Goal: Information Seeking & Learning: Learn about a topic

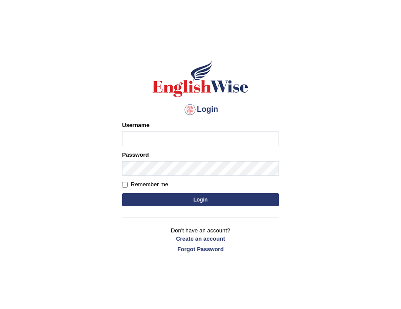
type input "burcin"
click at [192, 201] on button "Login" at bounding box center [200, 200] width 157 height 13
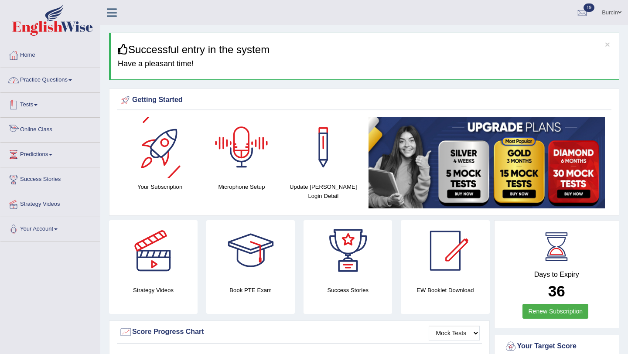
click at [71, 85] on link "Practice Questions" at bounding box center [49, 79] width 99 height 22
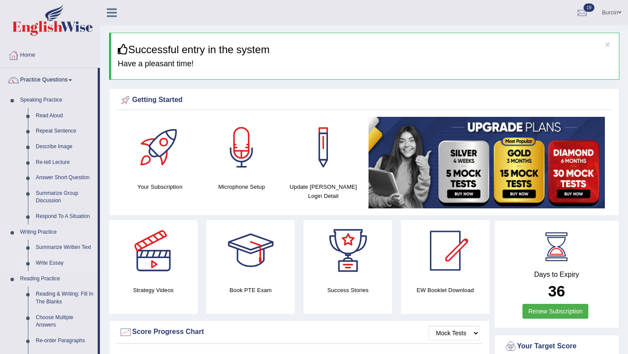
click at [50, 259] on link "Write Essay" at bounding box center [65, 263] width 66 height 16
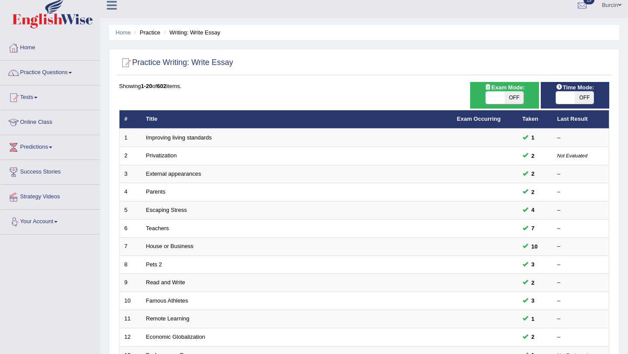
scroll to position [8, 0]
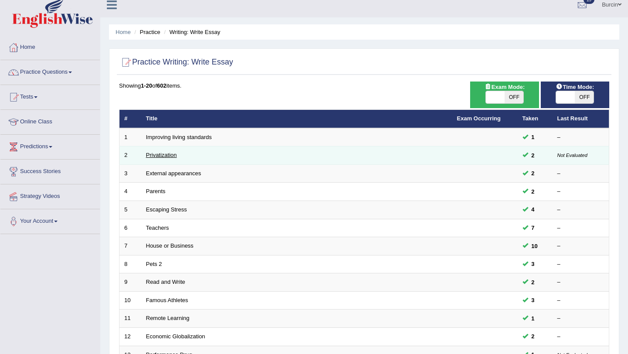
click at [170, 156] on link "Privatization" at bounding box center [161, 155] width 31 height 7
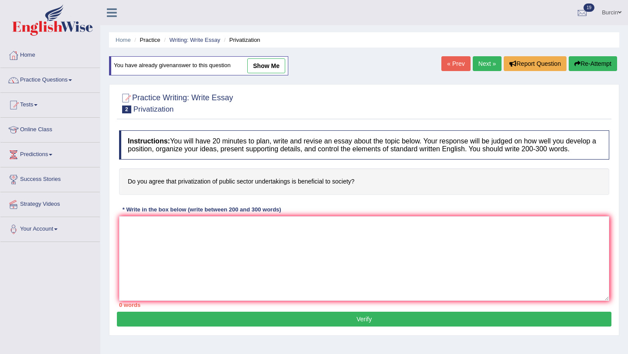
click at [276, 69] on link "show me" at bounding box center [266, 65] width 38 height 15
type textarea "The increasing influence of the recent trends that privatization of public sect…"
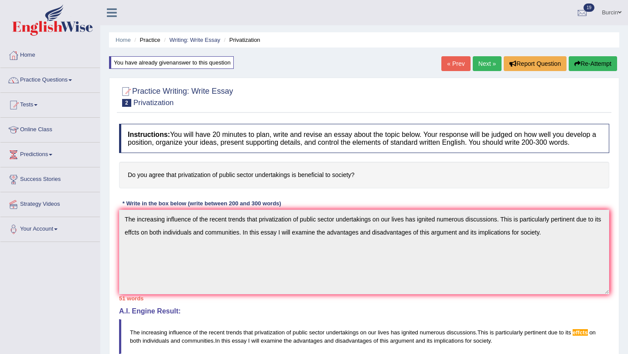
click at [215, 342] on div "Instructions: You will have 20 minutes to plan, write and revise an essay about…" at bounding box center [364, 278] width 494 height 318
click at [588, 63] on button "Re-Attempt" at bounding box center [592, 63] width 48 height 15
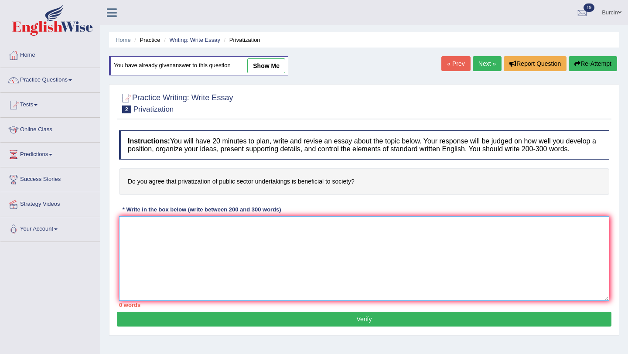
click at [129, 232] on textarea at bounding box center [364, 258] width 490 height 85
paste textarea "The increasing influence of the recent trends that privatization of public sect…"
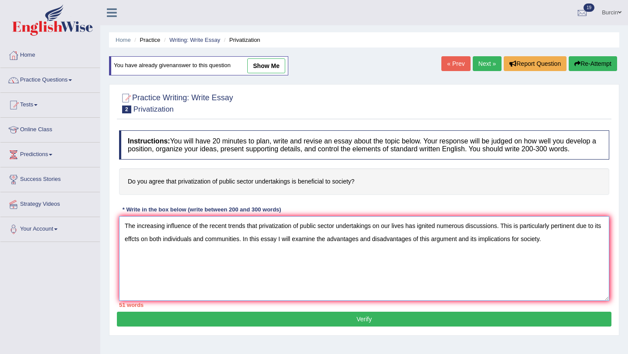
click at [122, 233] on textarea "The increasing influence of the recent trends that privatization of public sect…" at bounding box center [364, 258] width 490 height 85
click at [579, 247] on textarea "The increasing influence of the recent trends that privatization of public sect…" at bounding box center [364, 258] width 490 height 85
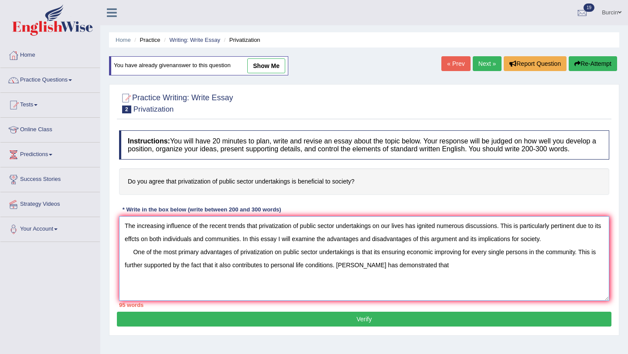
click at [352, 272] on textarea "The increasing influence of the recent trends that privatization of public sect…" at bounding box center [364, 258] width 490 height 85
click at [350, 272] on textarea "The increasing influence of the recent trends that privatization of public sect…" at bounding box center [364, 258] width 490 height 85
click at [342, 274] on textarea "The increasing influence of the recent trends that privatization of public sect…" at bounding box center [364, 258] width 490 height 85
click at [440, 274] on textarea "The increasing influence of the recent trends that privatization of public sect…" at bounding box center [364, 258] width 490 height 85
click at [188, 287] on textarea "The increasing influence of the recent trends that privatization of public sect…" at bounding box center [364, 258] width 490 height 85
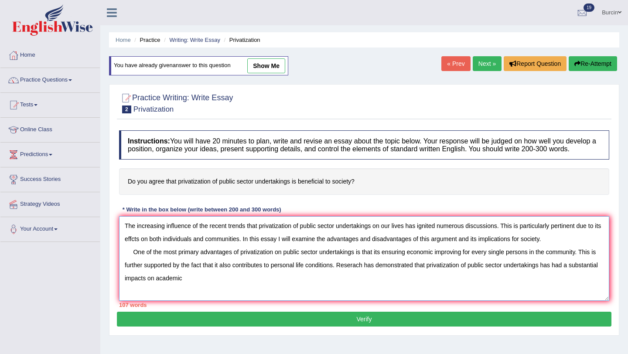
click at [217, 288] on textarea "The increasing influence of the recent trends that privatization of public sect…" at bounding box center [364, 258] width 490 height 85
click at [370, 286] on textarea "The increasing influence of the recent trends that privatization of public sect…" at bounding box center [364, 258] width 490 height 85
click at [390, 286] on textarea "The increasing influence of the recent trends that privatization of public sect…" at bounding box center [364, 258] width 490 height 85
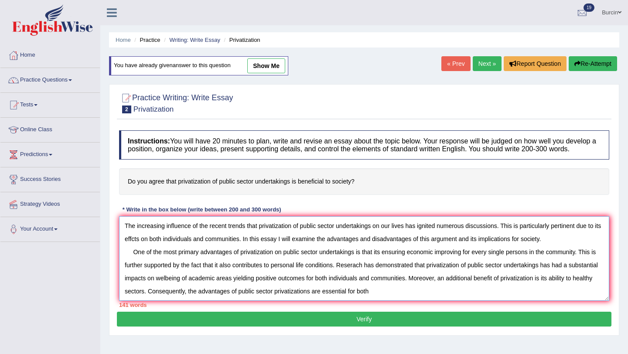
click at [388, 301] on textarea "The increasing influence of the recent trends that privatization of public sect…" at bounding box center [364, 258] width 490 height 85
click at [438, 301] on textarea "The increasing influence of the recent trends that privatization of public sect…" at bounding box center [364, 258] width 490 height 85
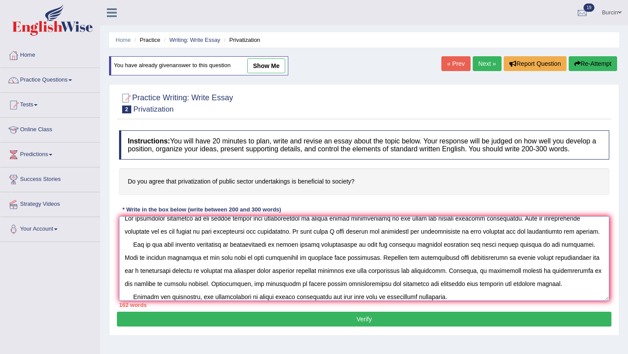
click at [139, 301] on textarea at bounding box center [364, 258] width 490 height 85
click at [444, 301] on textarea at bounding box center [364, 258] width 490 height 85
click at [497, 301] on textarea at bounding box center [364, 258] width 490 height 85
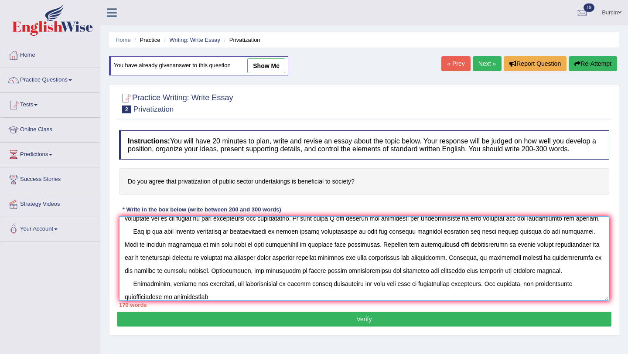
click at [185, 301] on textarea at bounding box center [364, 258] width 490 height 85
click at [182, 301] on textarea at bounding box center [364, 258] width 490 height 85
click at [191, 301] on textarea at bounding box center [364, 258] width 490 height 85
click at [215, 301] on textarea at bounding box center [364, 258] width 490 height 85
click at [167, 301] on textarea at bounding box center [364, 258] width 490 height 85
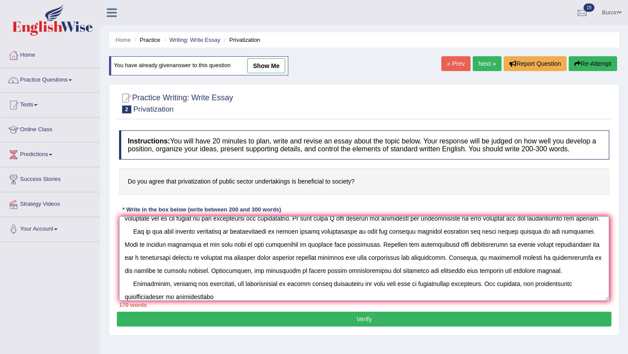
click at [217, 301] on textarea at bounding box center [364, 258] width 490 height 85
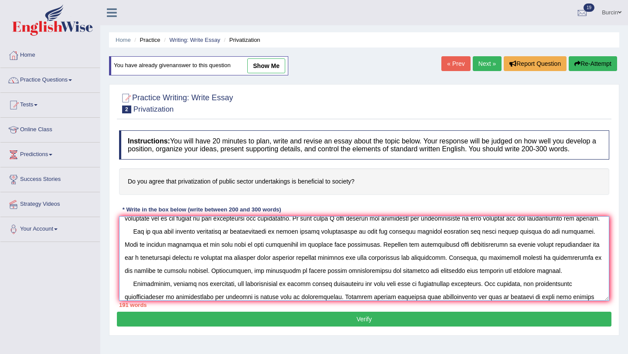
scroll to position [34, 0]
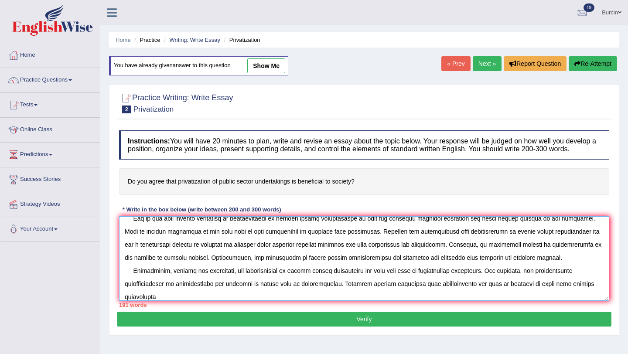
click at [145, 301] on textarea at bounding box center [364, 258] width 490 height 85
click at [151, 301] on textarea at bounding box center [364, 258] width 490 height 85
click at [292, 301] on textarea at bounding box center [364, 258] width 490 height 85
click at [313, 301] on textarea at bounding box center [364, 258] width 490 height 85
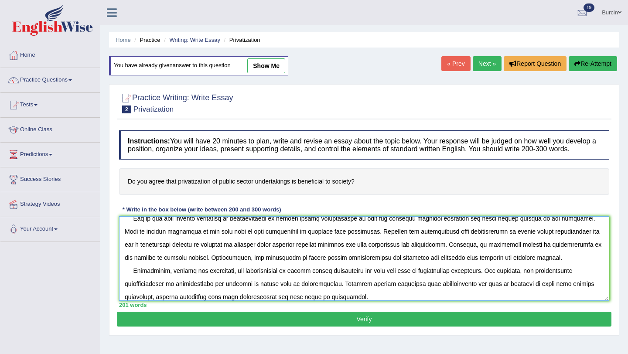
scroll to position [39, 0]
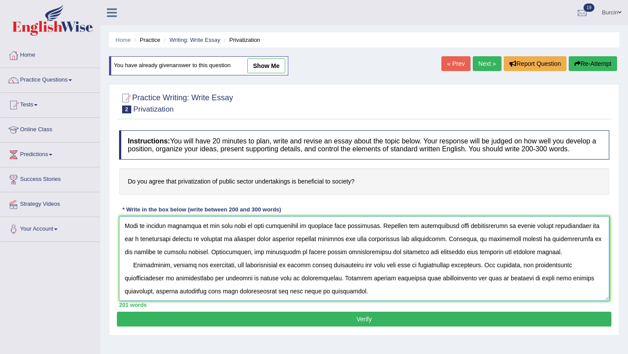
drag, startPoint x: 280, startPoint y: 306, endPoint x: 344, endPoint y: 305, distance: 64.5
click at [344, 301] on textarea at bounding box center [364, 258] width 490 height 85
click at [341, 298] on textarea at bounding box center [364, 258] width 490 height 85
click at [510, 300] on textarea at bounding box center [364, 258] width 490 height 85
click at [577, 299] on textarea at bounding box center [364, 258] width 490 height 85
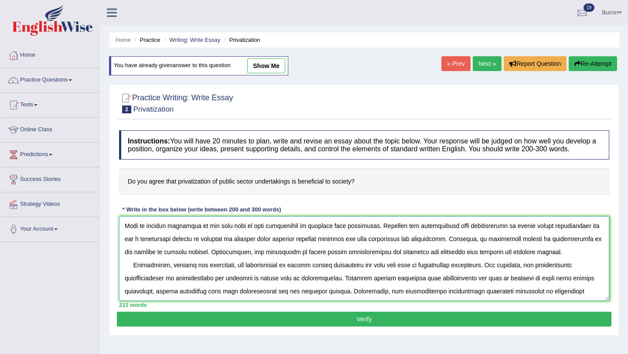
scroll to position [47, 0]
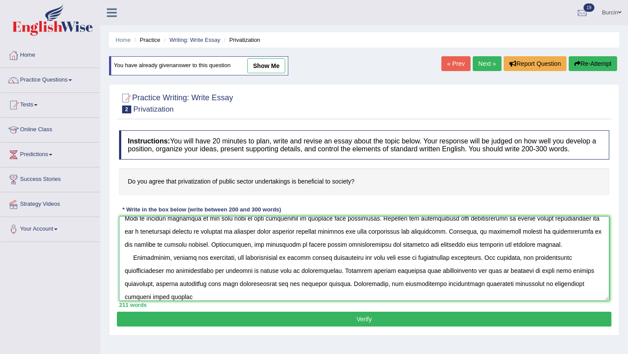
click at [448, 293] on textarea at bounding box center [364, 258] width 490 height 85
click at [504, 293] on textarea at bounding box center [364, 258] width 490 height 85
click at [156, 301] on textarea at bounding box center [364, 258] width 490 height 85
click at [191, 301] on textarea at bounding box center [364, 258] width 490 height 85
click at [548, 292] on textarea at bounding box center [364, 258] width 490 height 85
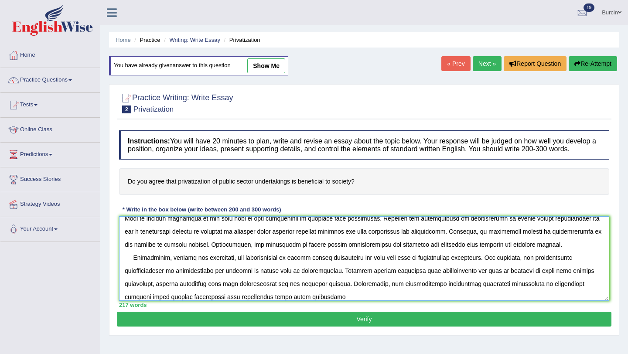
scroll to position [52, 0]
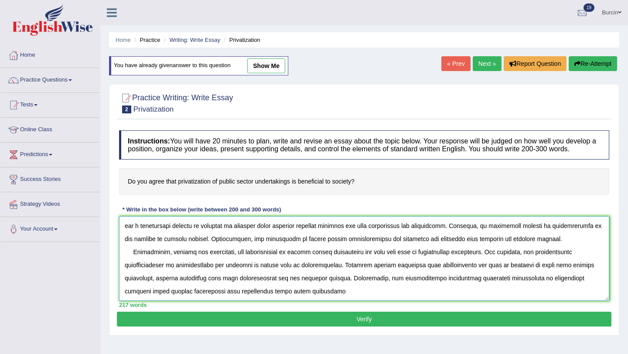
click at [278, 299] on textarea at bounding box center [364, 258] width 490 height 85
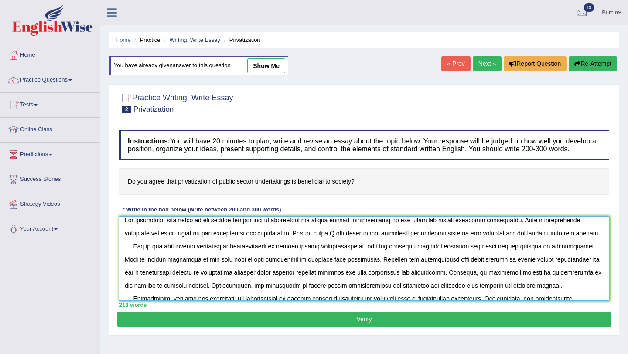
scroll to position [0, 0]
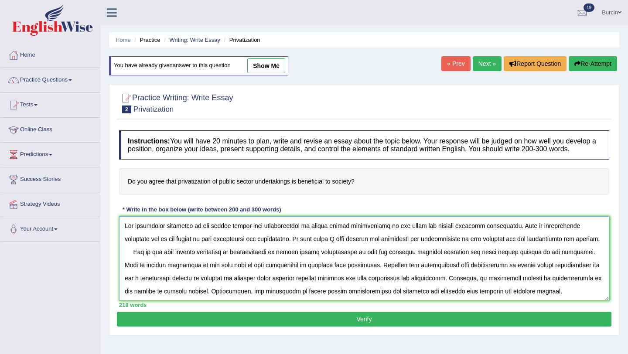
drag, startPoint x: 134, startPoint y: 262, endPoint x: 561, endPoint y: 263, distance: 427.2
click at [561, 263] on textarea at bounding box center [364, 258] width 490 height 85
click at [134, 256] on textarea at bounding box center [364, 258] width 490 height 85
drag, startPoint x: 134, startPoint y: 257, endPoint x: 149, endPoint y: 268, distance: 18.9
click at [149, 268] on textarea at bounding box center [364, 258] width 490 height 85
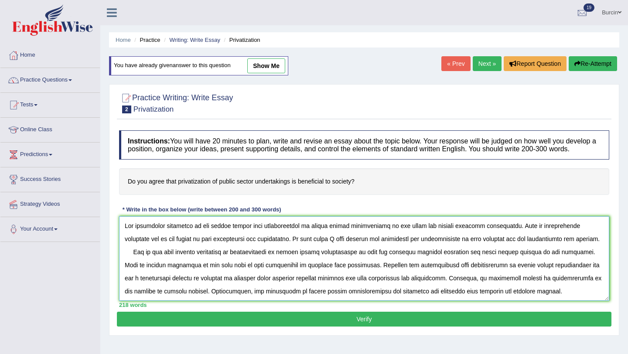
click at [531, 258] on textarea at bounding box center [364, 258] width 490 height 85
click at [532, 259] on textarea at bounding box center [364, 258] width 490 height 85
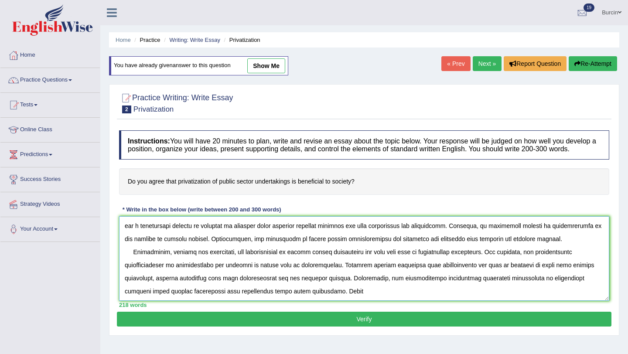
click at [300, 301] on textarea at bounding box center [364, 258] width 490 height 85
click at [318, 299] on textarea at bounding box center [364, 258] width 490 height 85
click at [325, 300] on textarea at bounding box center [364, 258] width 490 height 85
click at [331, 300] on textarea at bounding box center [364, 258] width 490 height 85
click at [375, 299] on textarea at bounding box center [364, 258] width 490 height 85
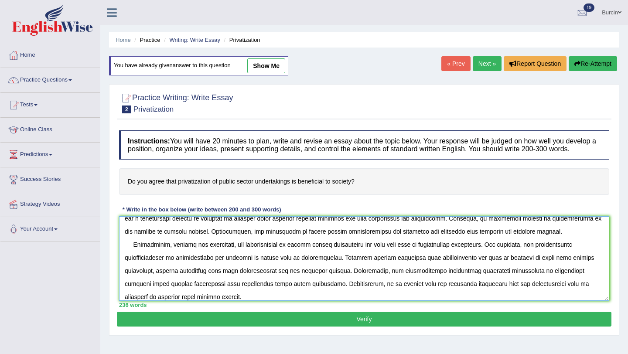
scroll to position [73, 0]
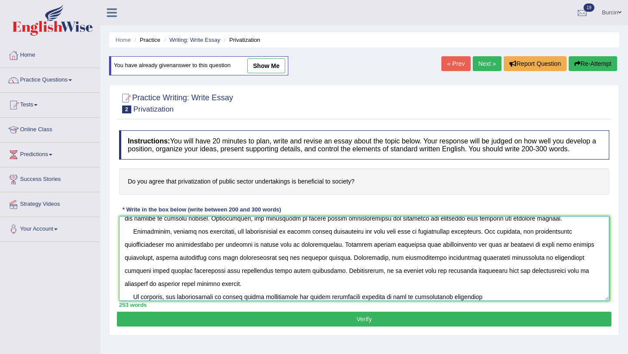
click at [353, 301] on textarea at bounding box center [364, 258] width 490 height 85
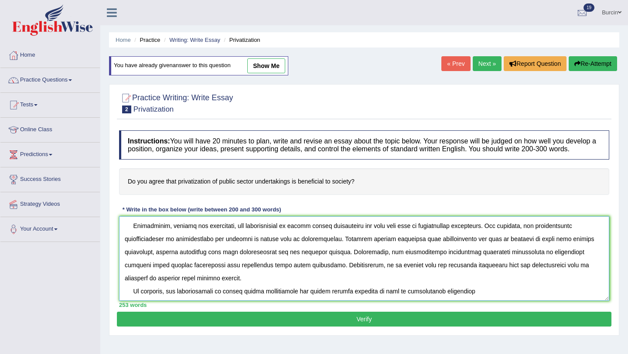
drag, startPoint x: 324, startPoint y: 305, endPoint x: 360, endPoint y: 305, distance: 36.2
click at [360, 301] on textarea at bounding box center [364, 258] width 490 height 85
click at [337, 296] on textarea at bounding box center [364, 258] width 490 height 85
drag, startPoint x: 327, startPoint y: 299, endPoint x: 360, endPoint y: 299, distance: 33.1
click at [360, 299] on textarea at bounding box center [364, 258] width 490 height 85
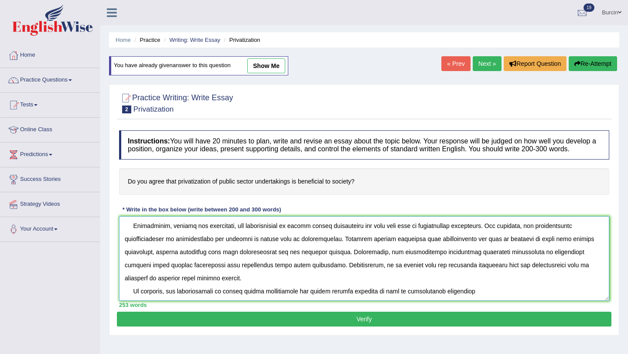
click at [330, 299] on textarea at bounding box center [364, 258] width 490 height 85
drag, startPoint x: 325, startPoint y: 299, endPoint x: 370, endPoint y: 300, distance: 44.5
click at [370, 300] on textarea at bounding box center [364, 258] width 490 height 85
click at [466, 298] on textarea at bounding box center [364, 258] width 490 height 85
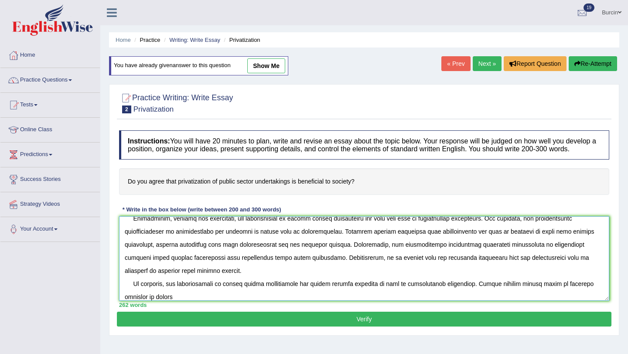
click at [551, 292] on textarea at bounding box center [364, 258] width 490 height 85
click at [554, 292] on textarea at bounding box center [364, 258] width 490 height 85
click at [180, 301] on textarea at bounding box center [364, 258] width 490 height 85
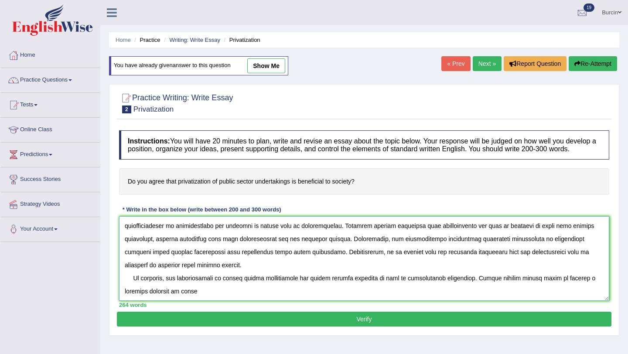
scroll to position [90, 0]
click at [434, 248] on textarea at bounding box center [364, 258] width 490 height 85
click at [479, 248] on textarea at bounding box center [364, 258] width 490 height 85
click at [485, 248] on textarea at bounding box center [364, 258] width 490 height 85
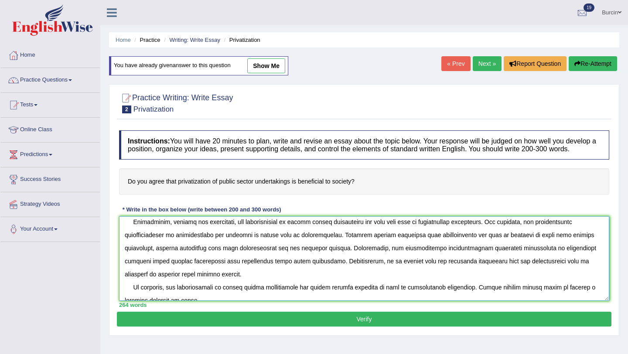
scroll to position [80, 0]
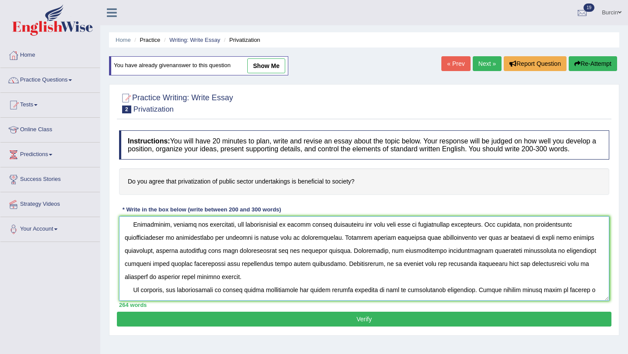
click at [139, 246] on textarea at bounding box center [364, 258] width 490 height 85
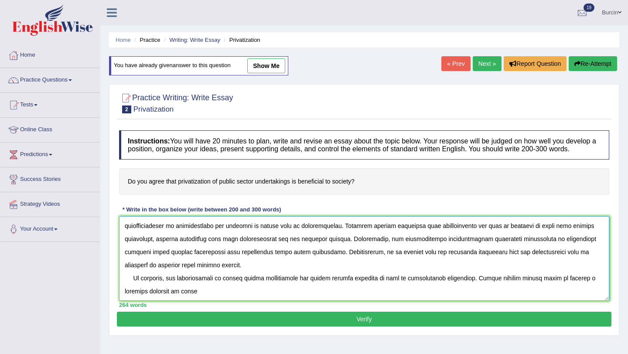
click at [175, 299] on textarea at bounding box center [364, 258] width 490 height 85
type textarea "The increasing influence of the recent trends that privatization of public sect…"
click at [367, 326] on button "Verify" at bounding box center [364, 319] width 494 height 15
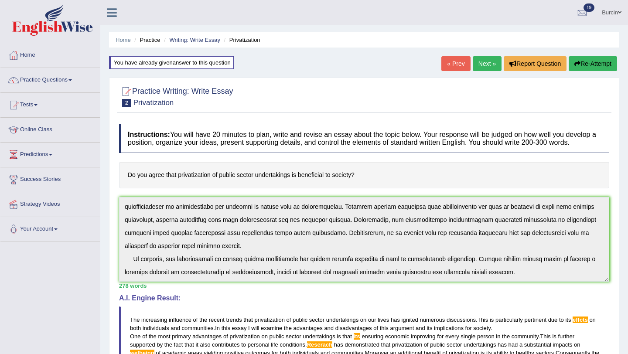
click at [203, 319] on div "Instructions: You will have 20 minutes to plan, write and revise an essay about…" at bounding box center [364, 313] width 494 height 388
click at [584, 65] on button "Re-Attempt" at bounding box center [592, 63] width 48 height 15
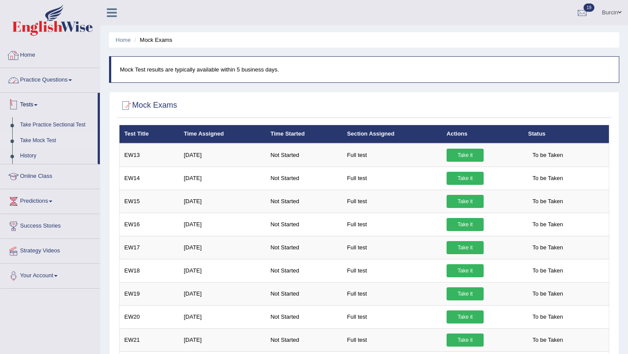
click at [31, 57] on link "Home" at bounding box center [49, 54] width 99 height 22
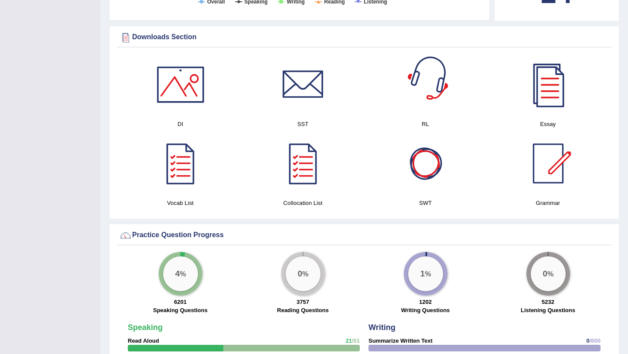
scroll to position [415, 0]
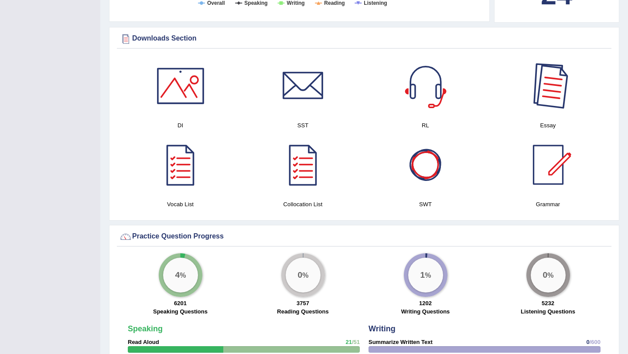
click at [549, 94] on div at bounding box center [547, 85] width 61 height 61
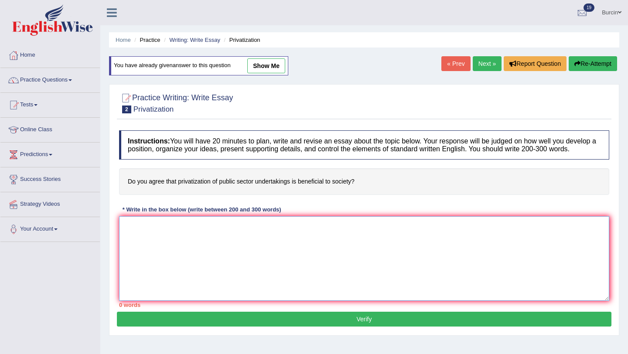
click at [164, 238] on textarea at bounding box center [364, 258] width 490 height 85
paste textarea "The increasing influence of the recent trends that privatization of public sect…"
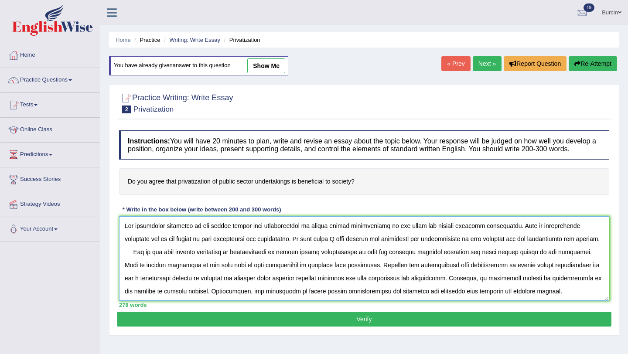
click at [140, 245] on textarea at bounding box center [364, 258] width 490 height 85
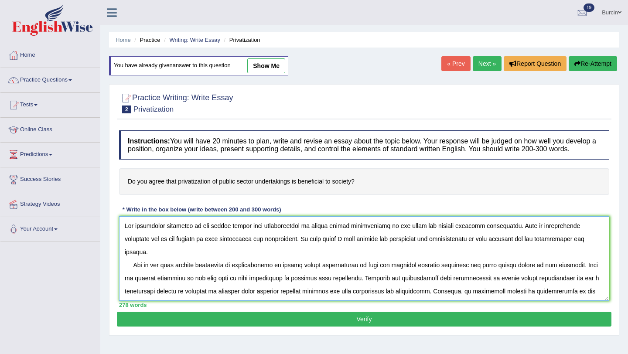
click at [387, 257] on textarea at bounding box center [364, 258] width 490 height 85
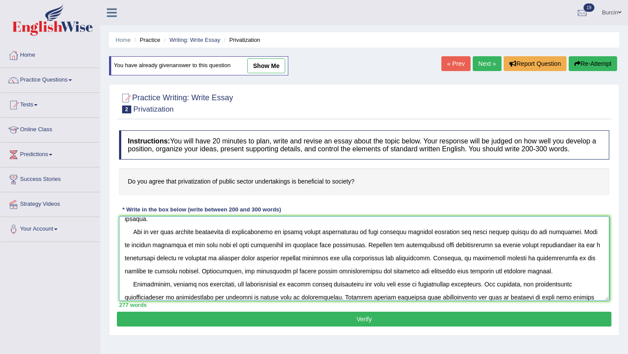
scroll to position [36, 0]
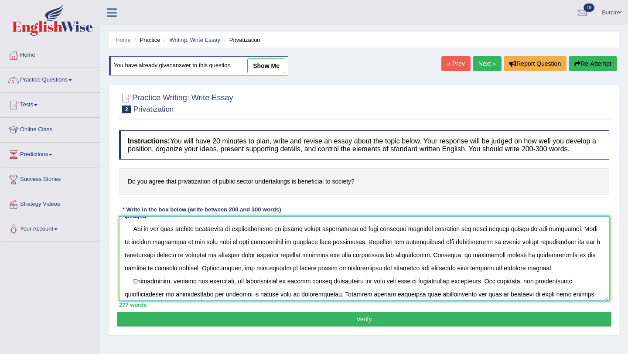
type textarea "The increasing influence of the recent trends that privatization of public sect…"
click at [314, 326] on button "Verify" at bounding box center [364, 319] width 494 height 15
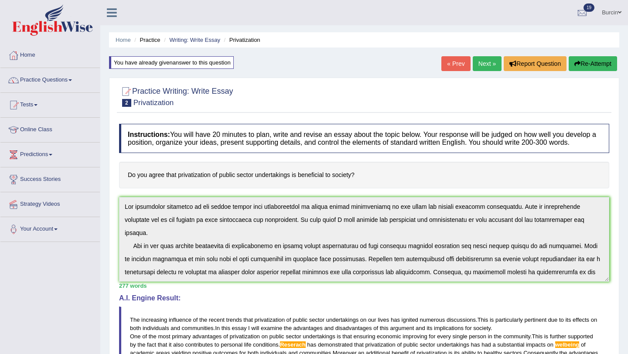
scroll to position [92, 0]
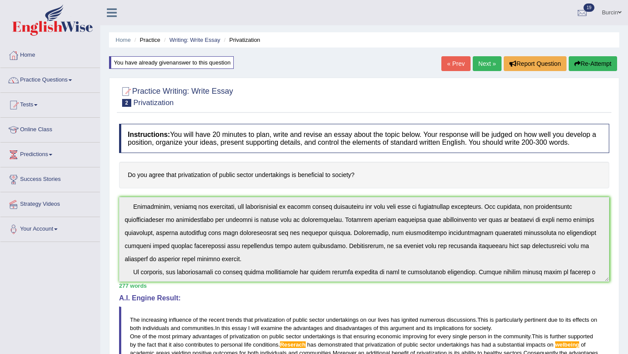
click at [201, 348] on div "Instructions: You will have 20 minutes to plan, write and revise an essay about…" at bounding box center [364, 313] width 494 height 388
click at [585, 62] on button "Re-Attempt" at bounding box center [592, 63] width 48 height 15
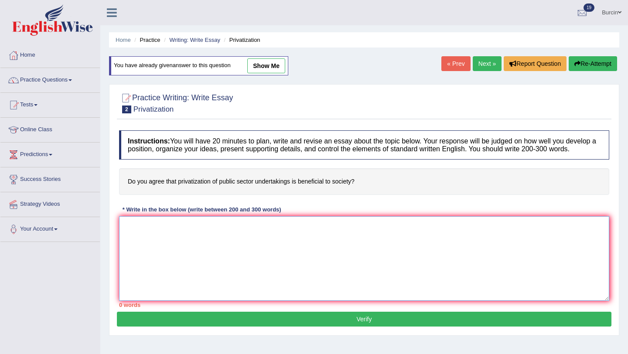
click at [169, 242] on textarea at bounding box center [364, 258] width 490 height 85
paste textarea "The increasing influence of the recent trends that privatization of public sect…"
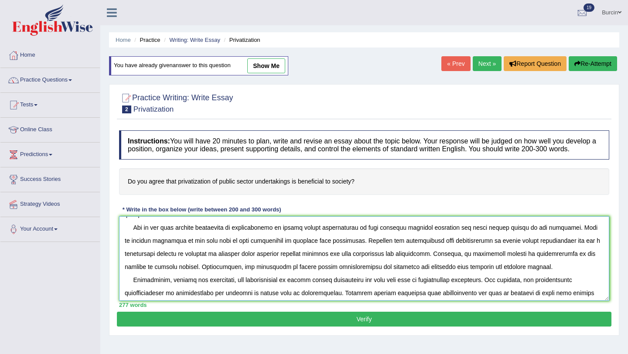
scroll to position [34, 0]
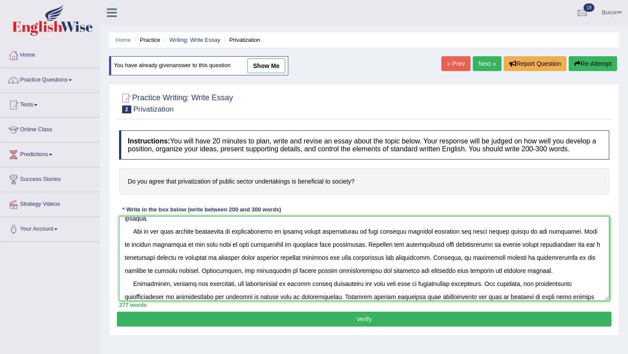
click at [360, 239] on textarea at bounding box center [364, 258] width 490 height 85
click at [197, 251] on textarea at bounding box center [364, 258] width 490 height 85
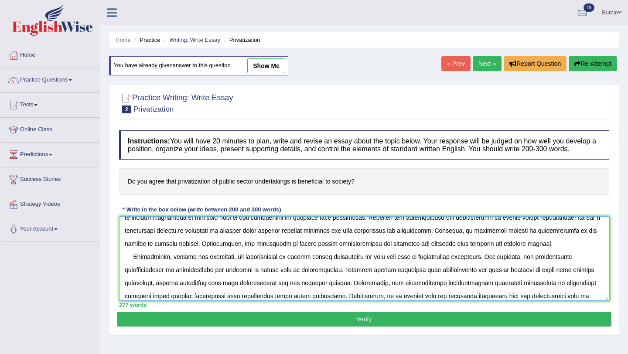
scroll to position [60, 0]
click at [327, 265] on textarea at bounding box center [364, 258] width 490 height 85
type textarea "The increasing influence of the recent trends that privatization of public sect…"
click at [347, 323] on button "Verify" at bounding box center [364, 319] width 494 height 15
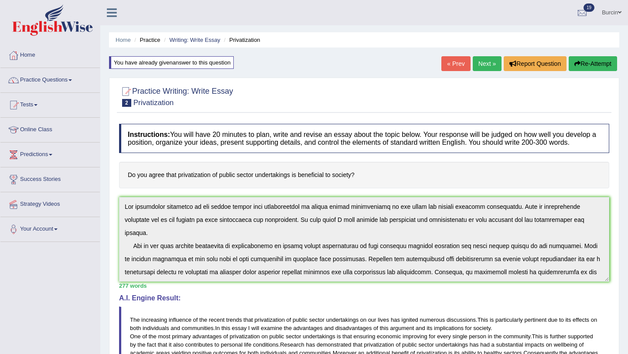
scroll to position [92, 0]
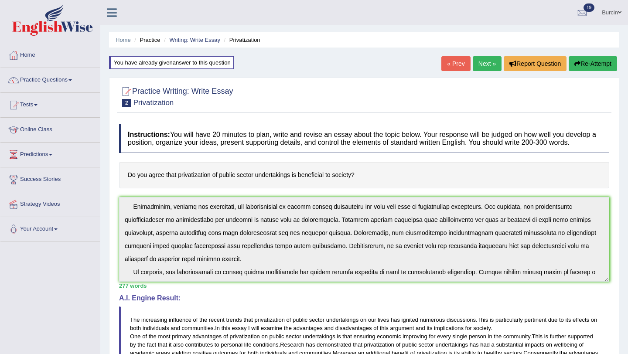
click at [186, 318] on div "Instructions: You will have 20 minutes to plan, write and revise an essay about…" at bounding box center [364, 313] width 494 height 388
click at [588, 62] on button "Re-Attempt" at bounding box center [592, 63] width 48 height 15
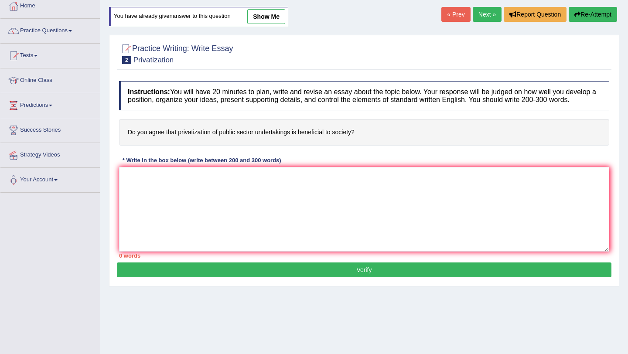
scroll to position [49, 0]
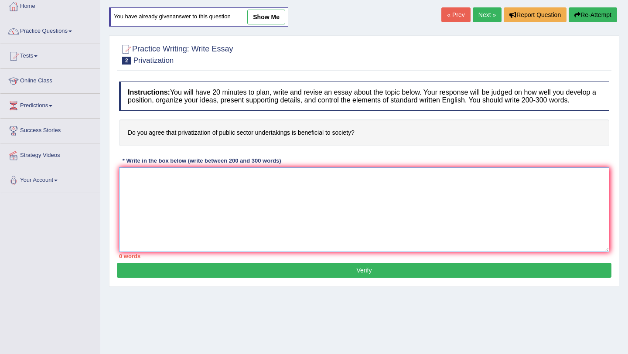
click at [178, 194] on textarea at bounding box center [364, 209] width 490 height 85
paste textarea "The increasing influence of the recent trends that privatization of public sect…"
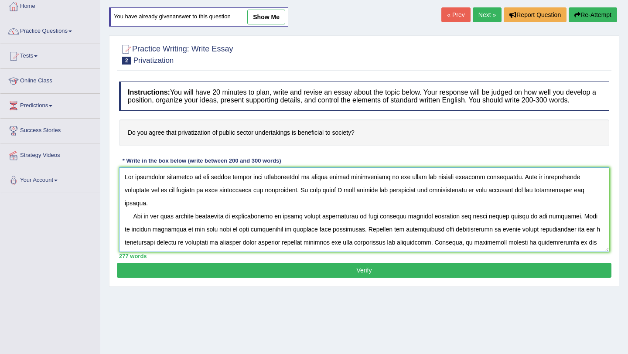
scroll to position [86, 0]
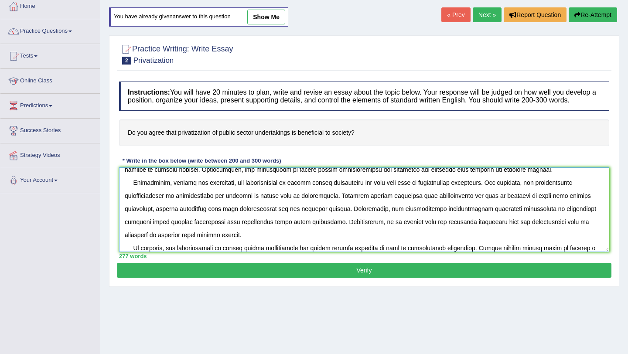
click at [417, 192] on textarea at bounding box center [364, 209] width 490 height 85
click at [543, 192] on textarea at bounding box center [364, 209] width 490 height 85
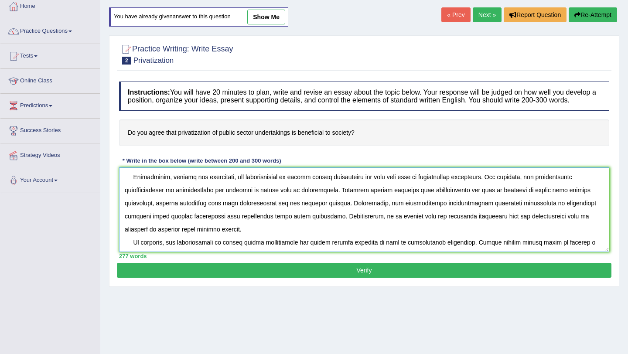
click at [434, 250] on textarea at bounding box center [364, 209] width 490 height 85
click at [430, 249] on textarea at bounding box center [364, 209] width 490 height 85
type textarea "The increasing influence of the recent trends that privatization of public sect…"
click at [322, 276] on button "Verify" at bounding box center [364, 270] width 494 height 15
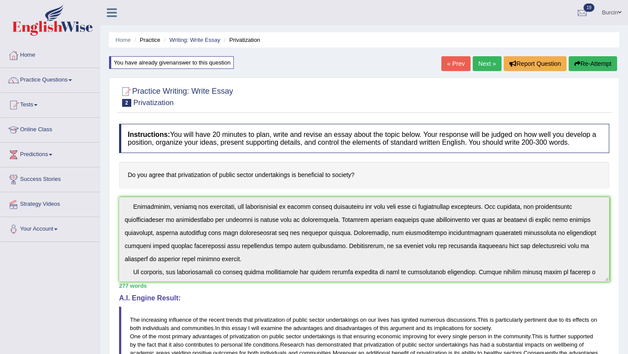
click at [194, 331] on div "Instructions: You will have 20 minutes to plan, write and revise an essay about…" at bounding box center [364, 313] width 494 height 388
click at [584, 65] on button "Re-Attempt" at bounding box center [592, 63] width 48 height 15
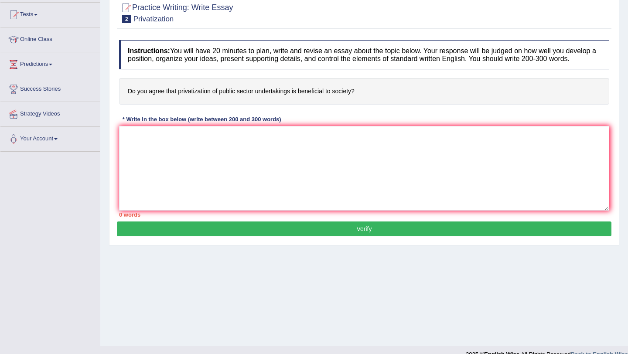
scroll to position [104, 0]
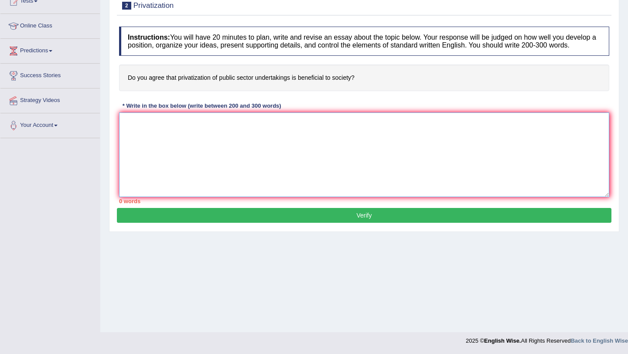
click at [154, 132] on textarea at bounding box center [364, 154] width 490 height 85
paste textarea "The increasing influence of the recent trends that privatization of public sect…"
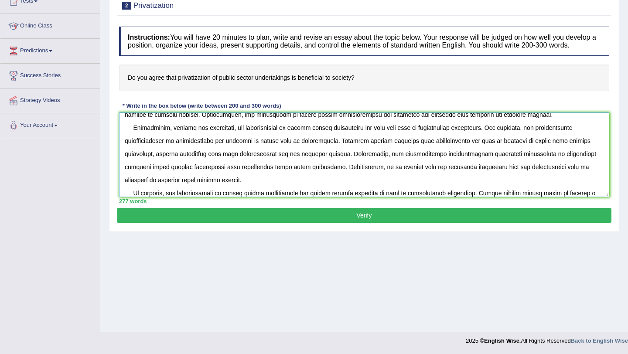
scroll to position [92, 0]
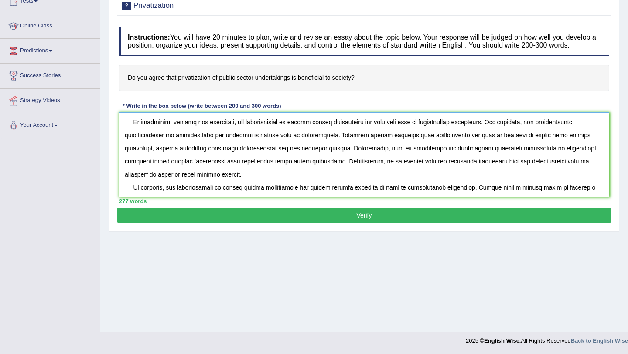
click at [173, 195] on textarea at bounding box center [364, 154] width 490 height 85
type textarea "The increasing influence of the recent trends that privatization of public sect…"
click at [246, 221] on button "Verify" at bounding box center [364, 215] width 494 height 15
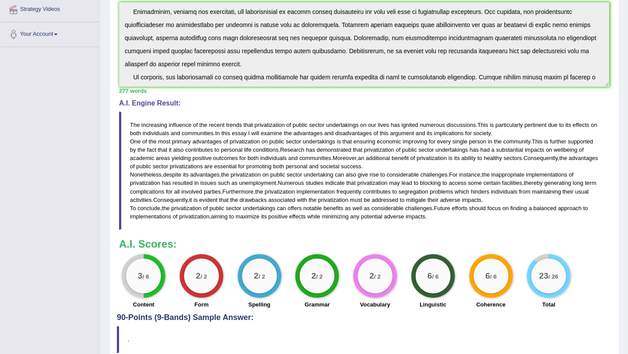
scroll to position [0, 0]
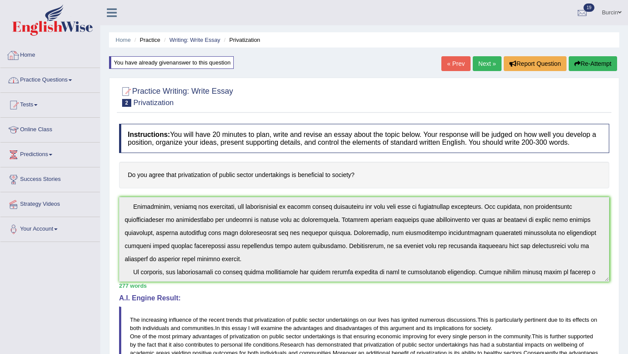
click at [41, 80] on link "Practice Questions" at bounding box center [49, 79] width 99 height 22
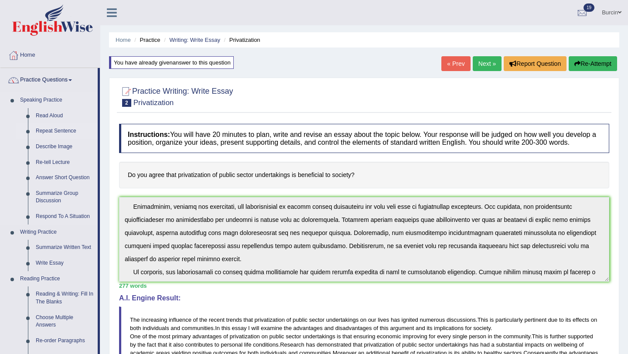
click at [58, 131] on link "Repeat Sentence" at bounding box center [65, 131] width 66 height 16
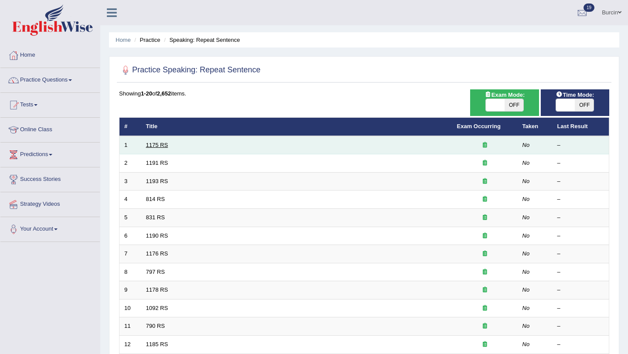
click at [155, 144] on link "1175 RS" at bounding box center [157, 145] width 22 height 7
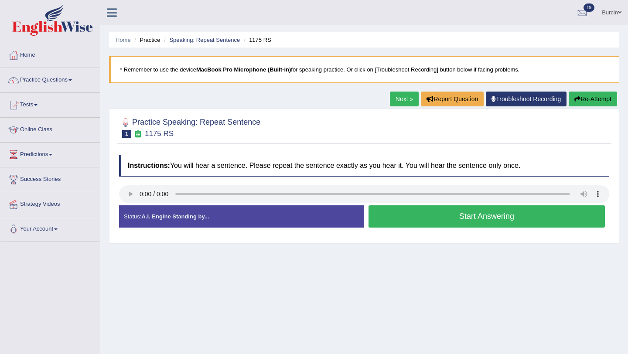
click at [402, 217] on button "Start Answering" at bounding box center [486, 216] width 236 height 22
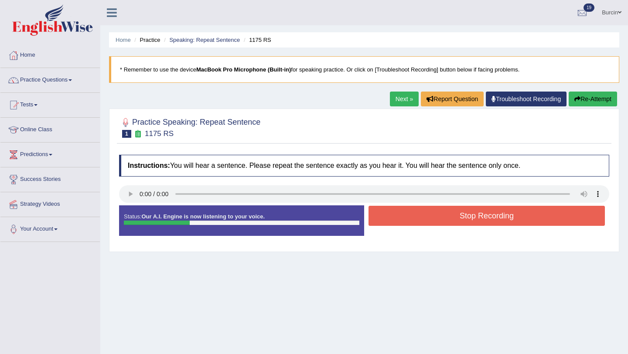
click at [401, 217] on button "Stop Recording" at bounding box center [486, 216] width 236 height 20
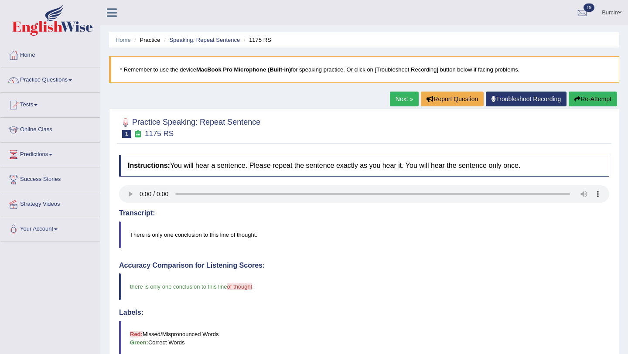
click at [399, 97] on link "Next »" at bounding box center [404, 99] width 29 height 15
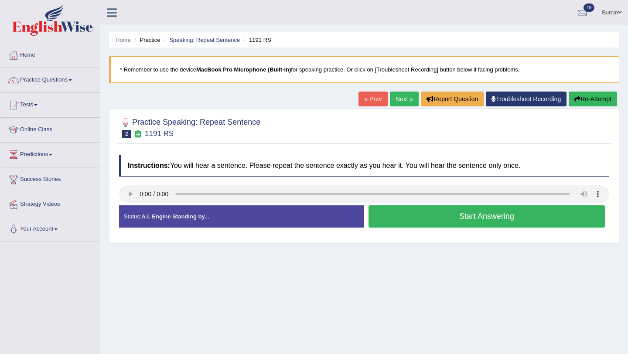
click at [394, 213] on button "Start Answering" at bounding box center [486, 216] width 236 height 22
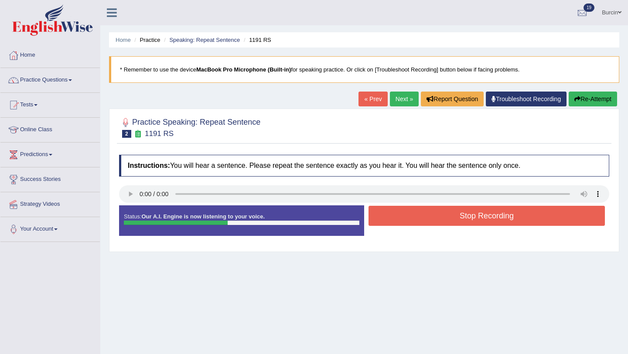
click at [394, 213] on button "Stop Recording" at bounding box center [486, 216] width 236 height 20
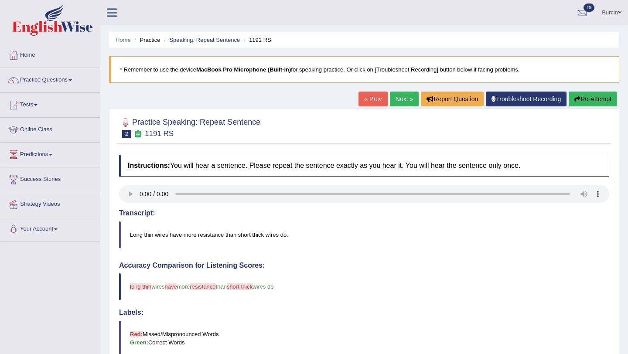
click at [399, 100] on link "Next »" at bounding box center [404, 99] width 29 height 15
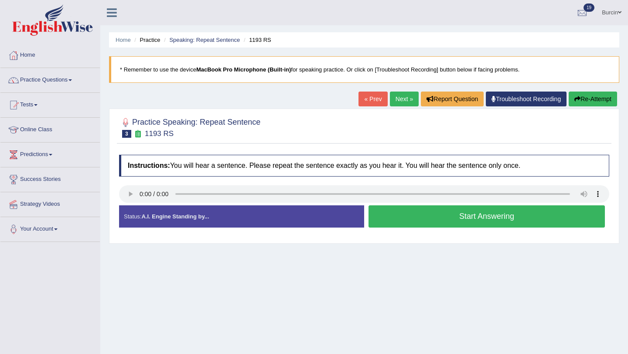
click at [412, 214] on button "Start Answering" at bounding box center [486, 216] width 236 height 22
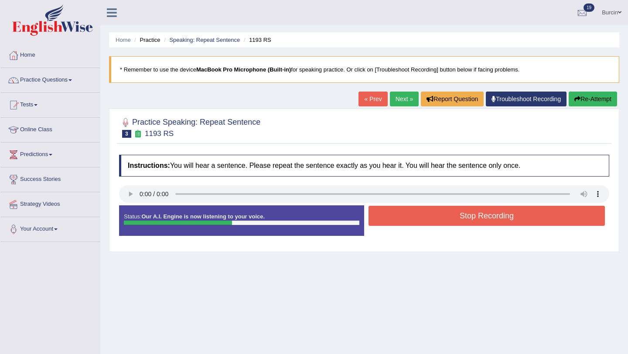
click at [473, 216] on button "Stop Recording" at bounding box center [486, 216] width 236 height 20
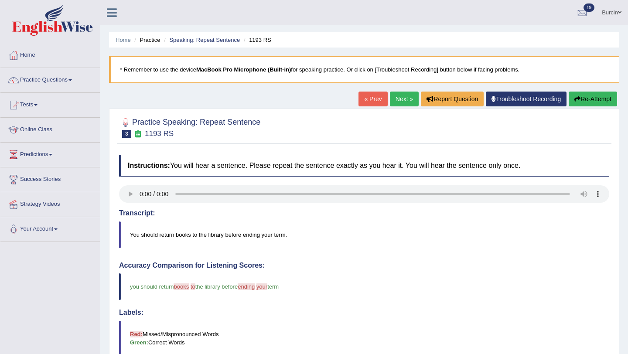
click at [403, 102] on link "Next »" at bounding box center [404, 99] width 29 height 15
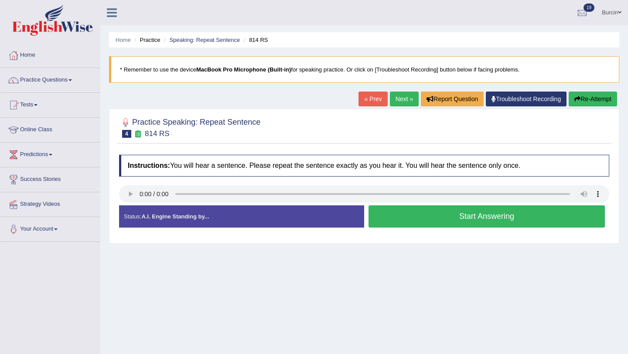
click at [408, 208] on button "Start Answering" at bounding box center [486, 216] width 236 height 22
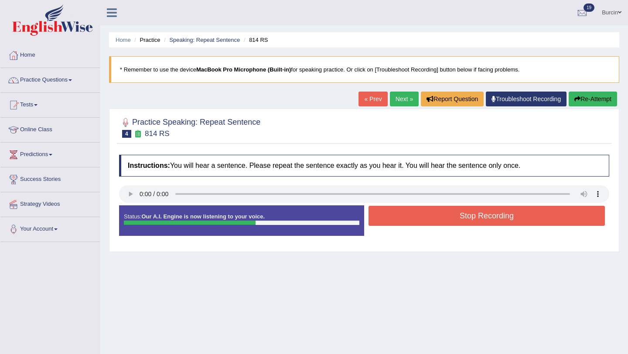
click at [465, 214] on button "Stop Recording" at bounding box center [486, 216] width 236 height 20
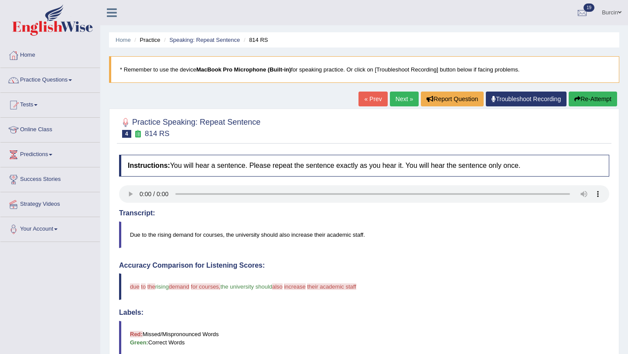
click at [399, 95] on link "Next »" at bounding box center [404, 99] width 29 height 15
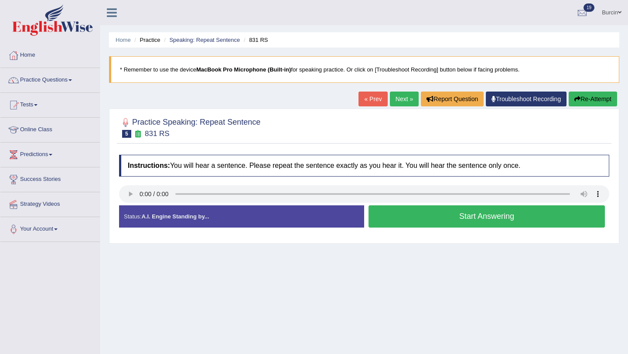
click at [407, 211] on button "Start Answering" at bounding box center [486, 216] width 236 height 22
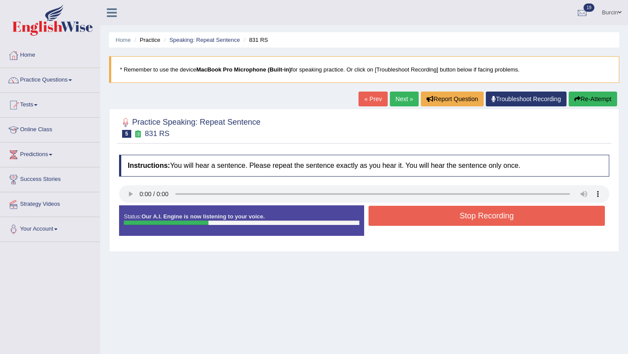
click at [407, 211] on button "Stop Recording" at bounding box center [486, 216] width 236 height 20
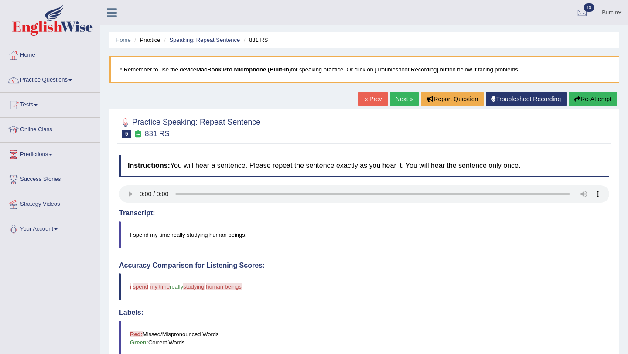
click at [607, 96] on button "Re-Attempt" at bounding box center [592, 99] width 48 height 15
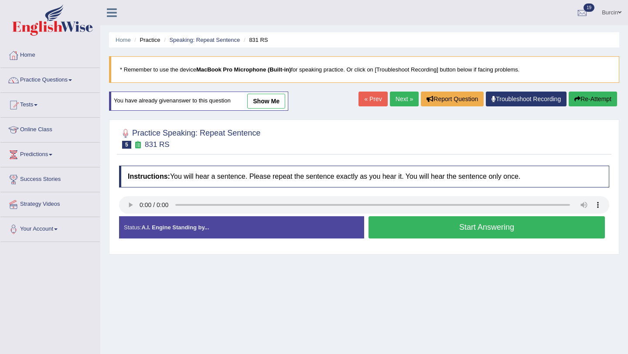
click at [422, 227] on button "Start Answering" at bounding box center [486, 227] width 236 height 22
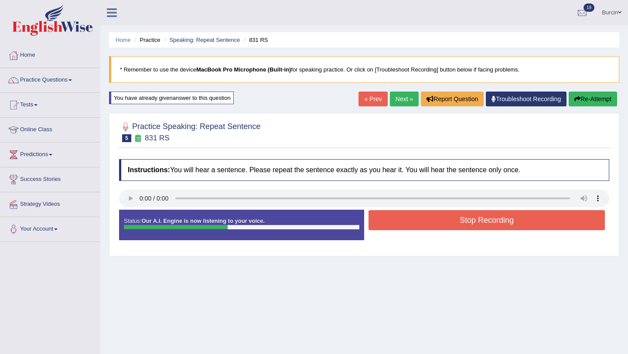
click at [499, 221] on button "Stop Recording" at bounding box center [486, 220] width 236 height 20
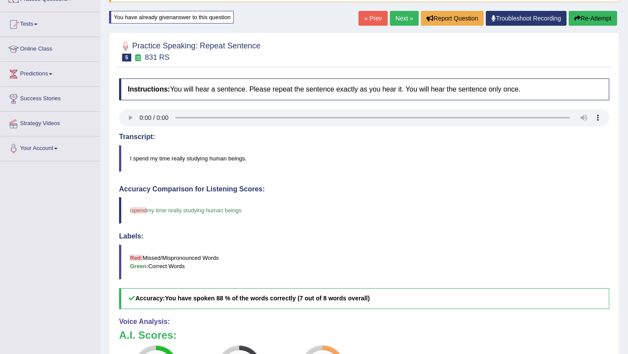
scroll to position [25, 0]
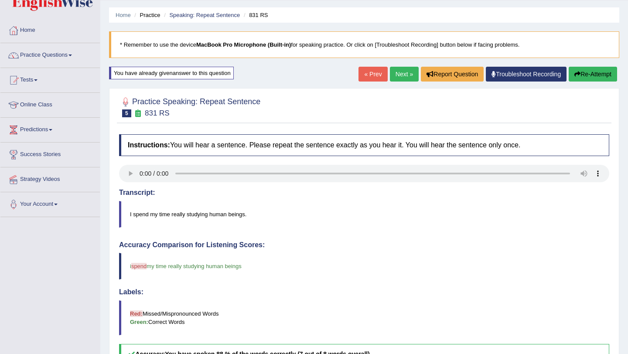
click at [398, 72] on link "Next »" at bounding box center [404, 74] width 29 height 15
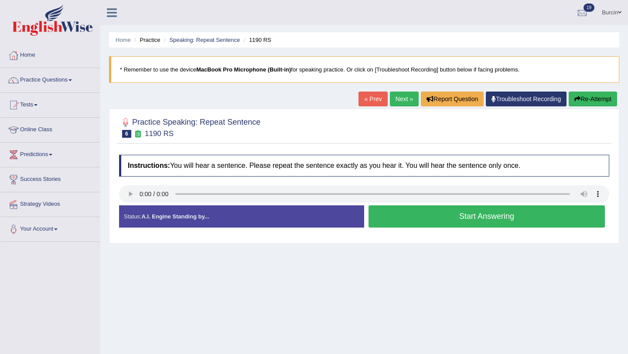
click at [128, 245] on div "Home Practice Speaking: Repeat Sentence 1190 RS * Remember to use the device Ma…" at bounding box center [363, 218] width 527 height 436
click at [394, 221] on button "Start Answering" at bounding box center [486, 216] width 236 height 22
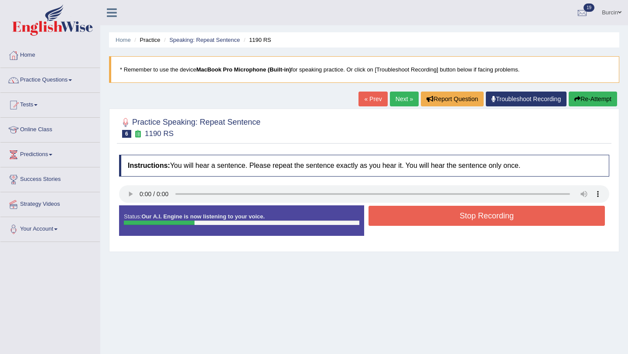
click at [402, 212] on button "Stop Recording" at bounding box center [486, 216] width 236 height 20
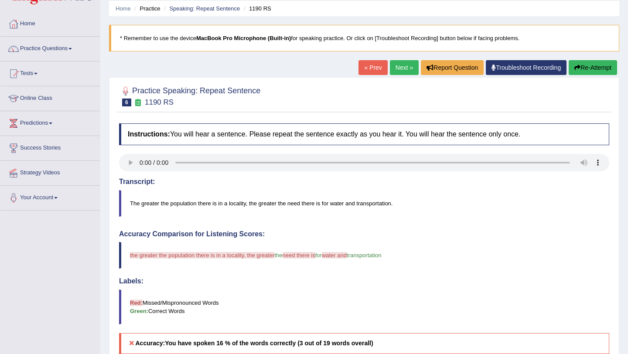
scroll to position [31, 0]
click at [592, 61] on button "Re-Attempt" at bounding box center [592, 68] width 48 height 15
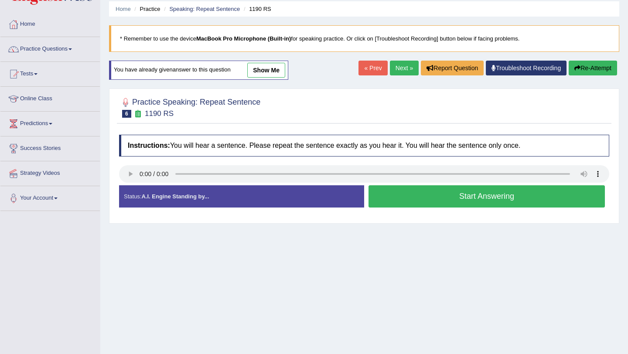
click at [411, 201] on button "Start Answering" at bounding box center [486, 196] width 236 height 22
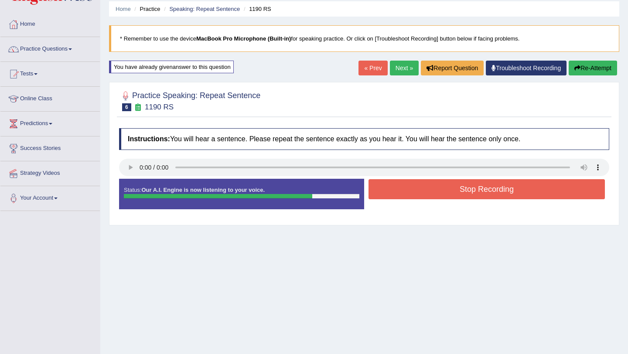
click at [415, 193] on button "Stop Recording" at bounding box center [486, 189] width 236 height 20
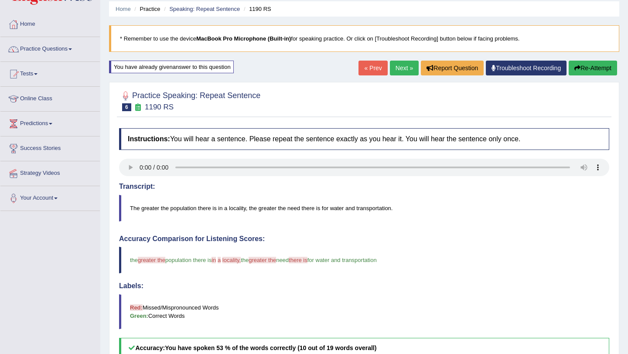
click at [581, 71] on button "Re-Attempt" at bounding box center [592, 68] width 48 height 15
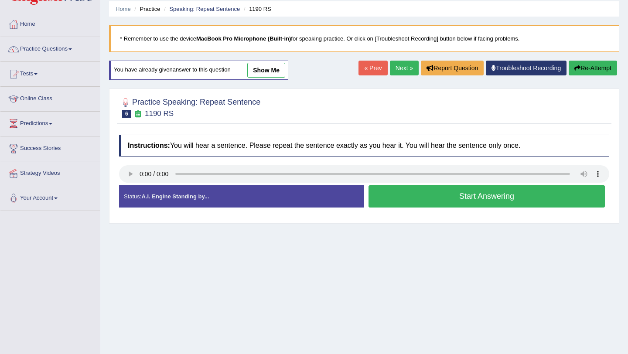
click at [398, 191] on button "Start Answering" at bounding box center [486, 196] width 236 height 22
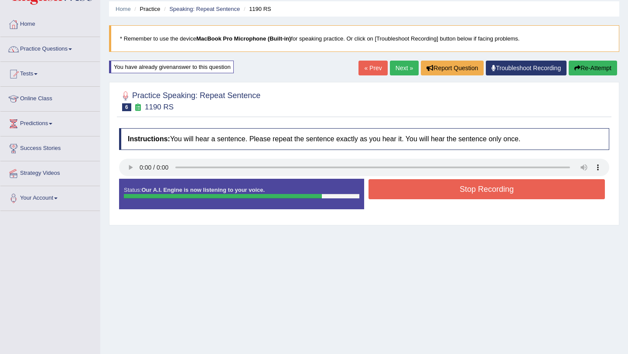
click at [398, 191] on button "Stop Recording" at bounding box center [486, 189] width 236 height 20
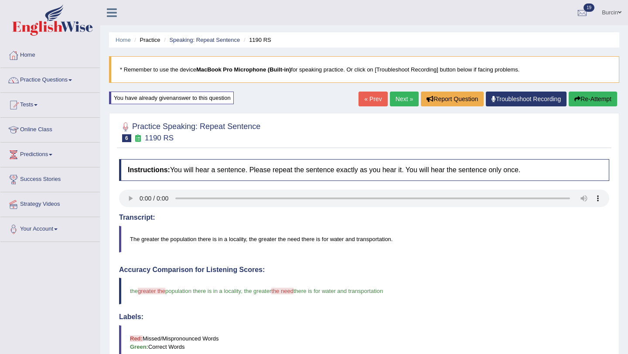
click at [394, 102] on link "Next »" at bounding box center [404, 99] width 29 height 15
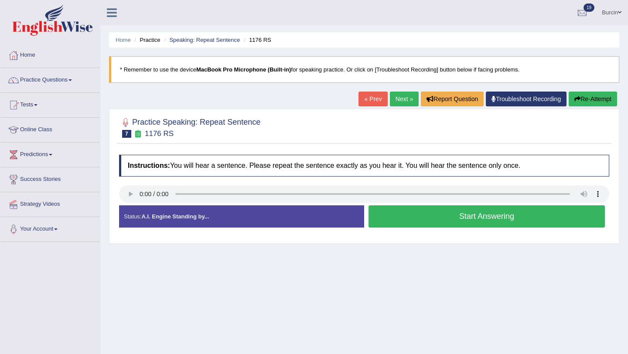
click at [406, 212] on button "Start Answering" at bounding box center [486, 216] width 236 height 22
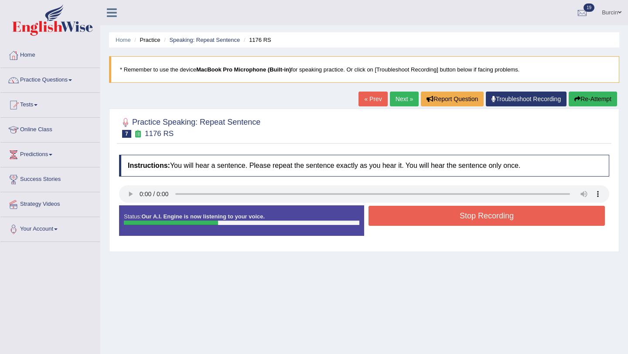
click at [406, 212] on button "Stop Recording" at bounding box center [486, 216] width 236 height 20
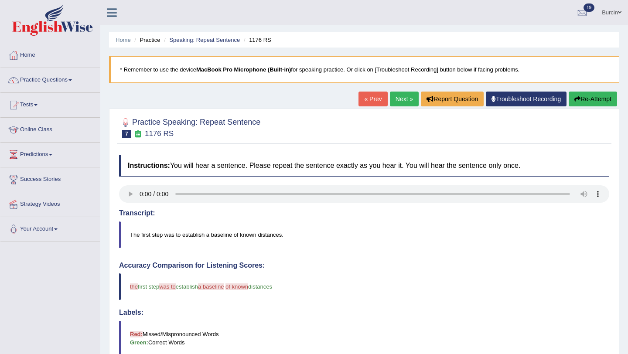
click at [584, 96] on button "Re-Attempt" at bounding box center [592, 99] width 48 height 15
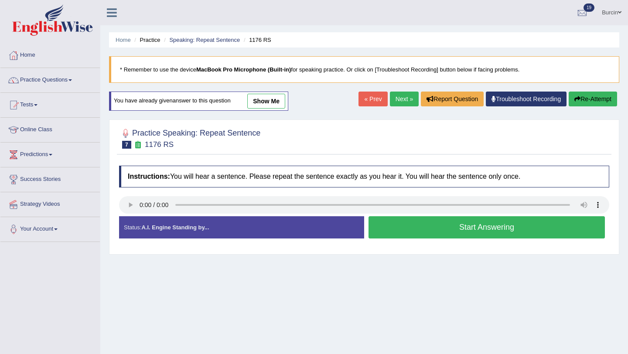
click at [409, 224] on button "Start Answering" at bounding box center [486, 227] width 236 height 22
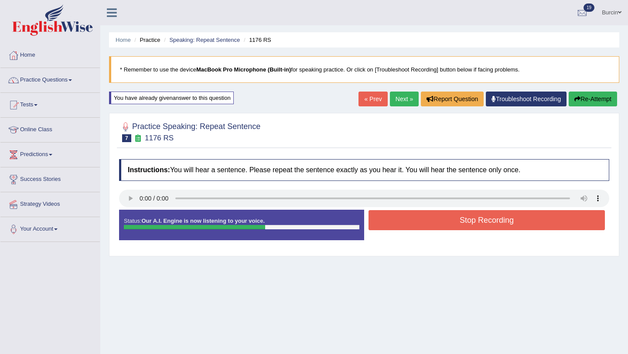
click at [442, 227] on button "Stop Recording" at bounding box center [486, 220] width 236 height 20
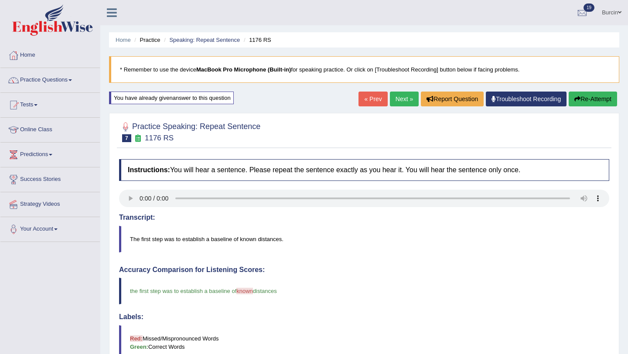
click at [583, 94] on button "Re-Attempt" at bounding box center [592, 99] width 48 height 15
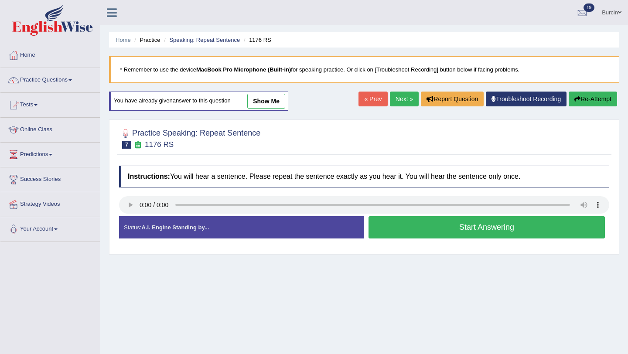
click at [406, 228] on button "Start Answering" at bounding box center [486, 227] width 236 height 22
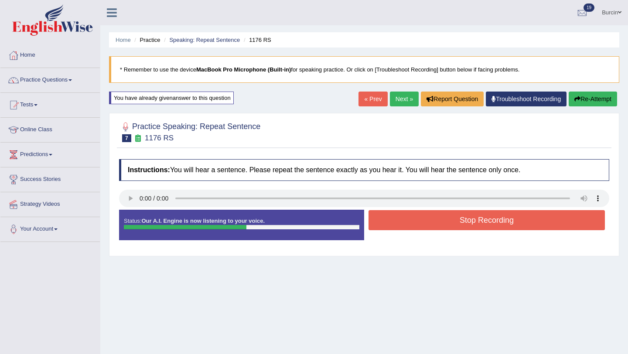
click at [406, 228] on button "Stop Recording" at bounding box center [486, 220] width 236 height 20
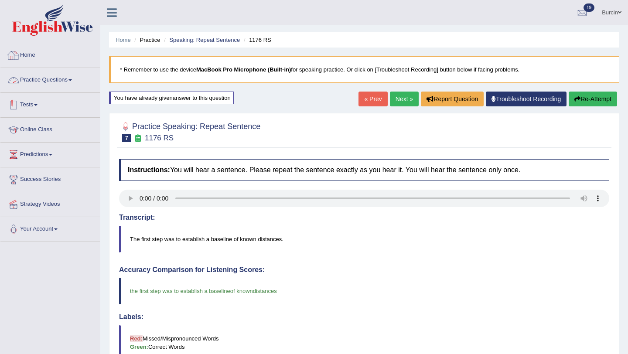
click at [72, 80] on span at bounding box center [69, 80] width 3 height 2
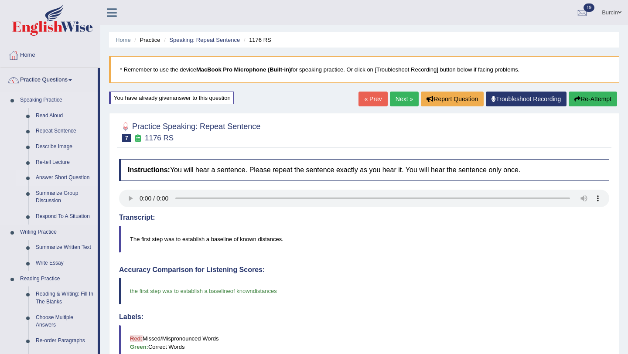
click at [61, 176] on link "Answer Short Question" at bounding box center [65, 178] width 66 height 16
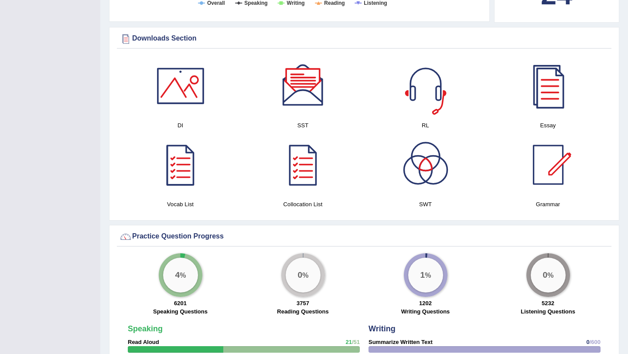
click at [415, 89] on div at bounding box center [425, 85] width 61 height 61
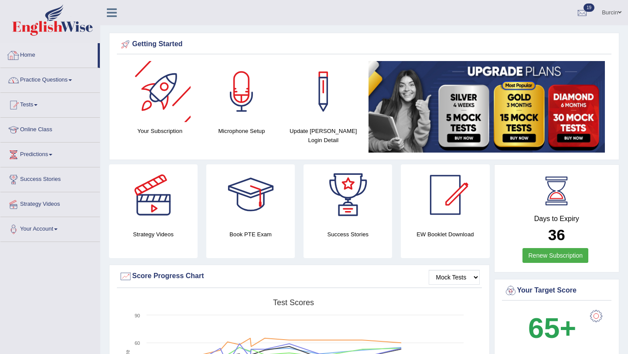
click at [54, 77] on link "Practice Questions" at bounding box center [49, 79] width 99 height 22
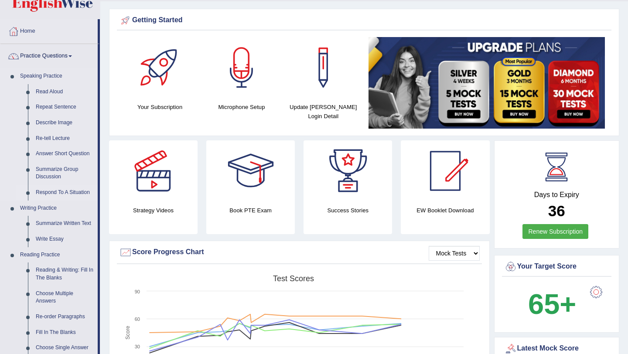
scroll to position [29, 0]
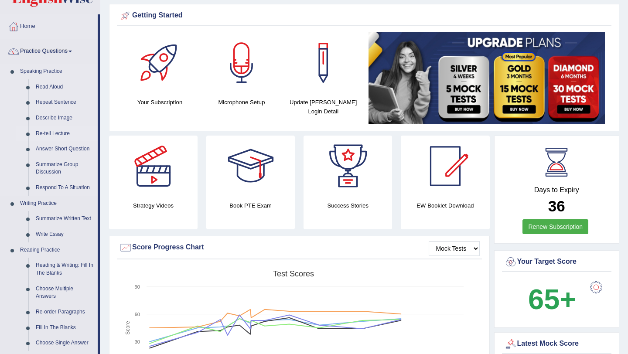
click at [57, 133] on link "Re-tell Lecture" at bounding box center [65, 134] width 66 height 16
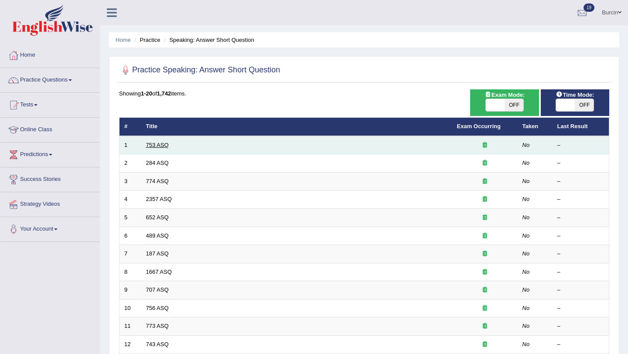
click at [157, 146] on link "753 ASQ" at bounding box center [157, 145] width 23 height 7
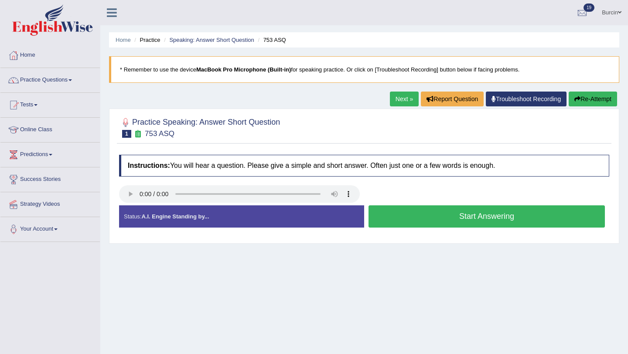
click at [393, 221] on button "Start Answering" at bounding box center [486, 216] width 236 height 22
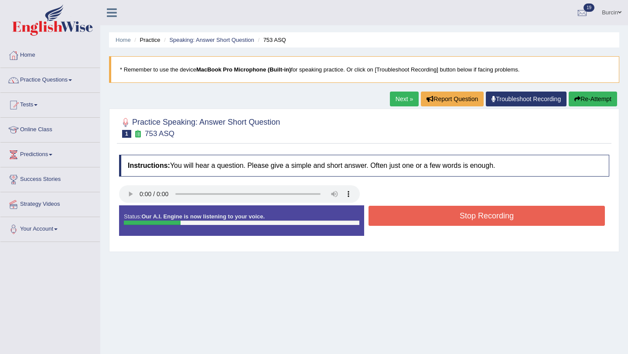
click at [393, 221] on button "Stop Recording" at bounding box center [486, 216] width 236 height 20
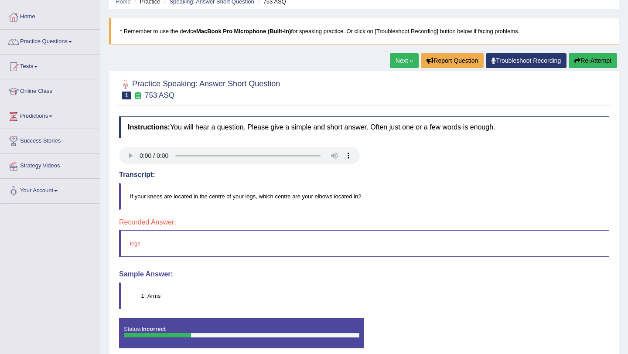
scroll to position [39, 0]
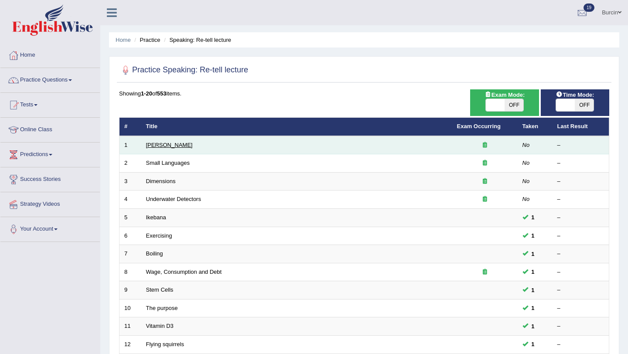
click at [176, 146] on link "[PERSON_NAME]" at bounding box center [169, 145] width 47 height 7
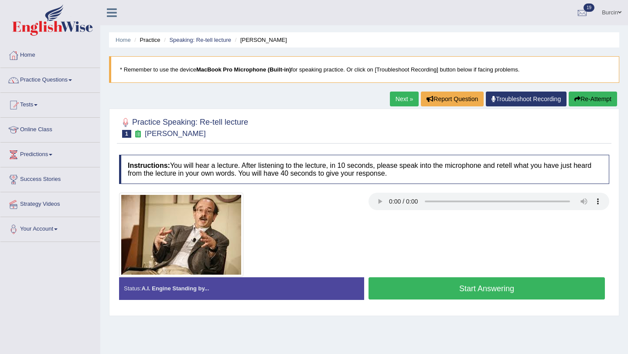
click at [462, 289] on button "Start Answering" at bounding box center [486, 288] width 236 height 22
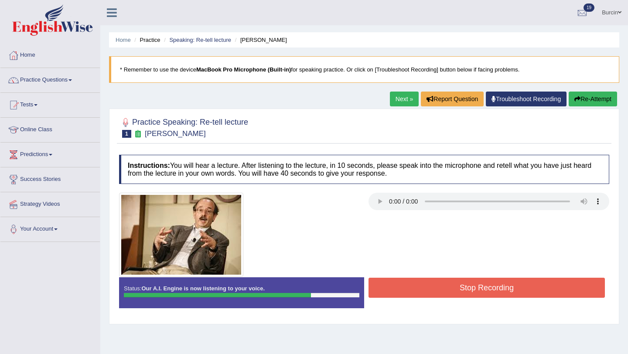
click at [472, 294] on button "Stop Recording" at bounding box center [486, 288] width 236 height 20
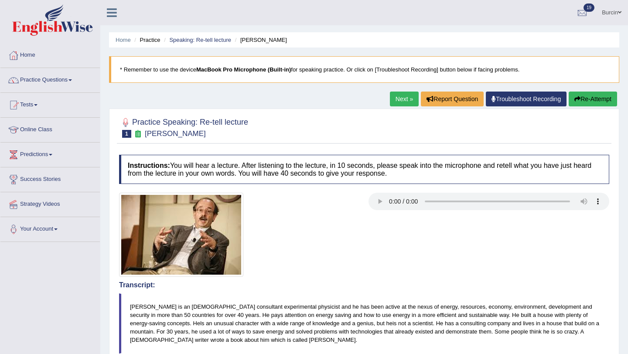
click at [398, 97] on link "Next »" at bounding box center [404, 99] width 29 height 15
